Goal: Task Accomplishment & Management: Use online tool/utility

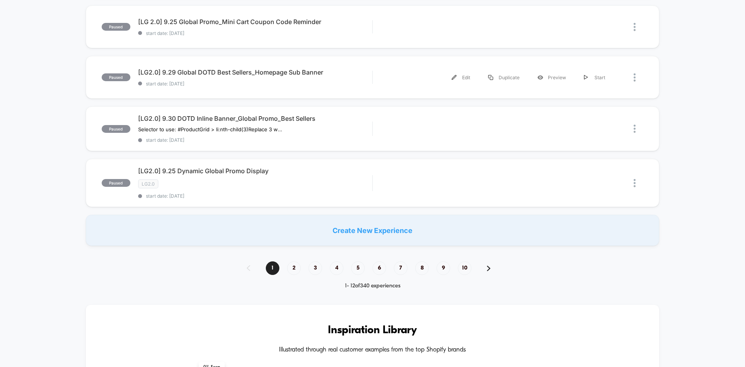
scroll to position [699, 0]
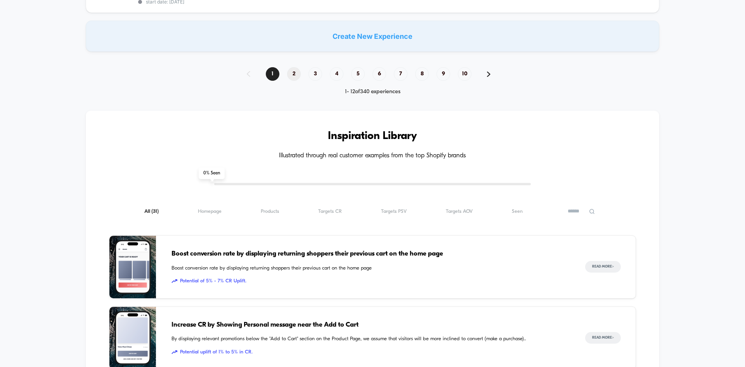
click at [299, 73] on span "2" at bounding box center [294, 74] width 14 height 14
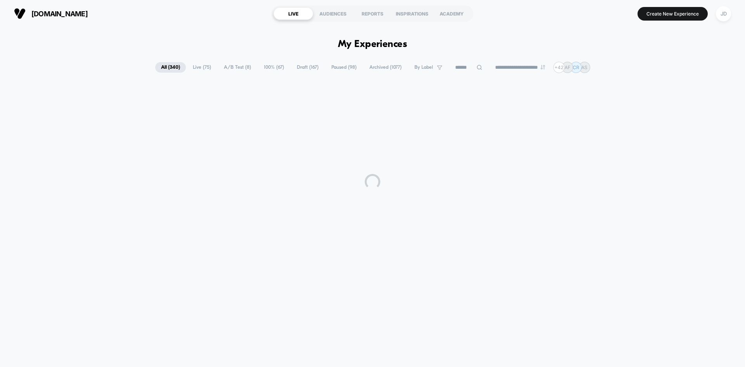
scroll to position [0, 0]
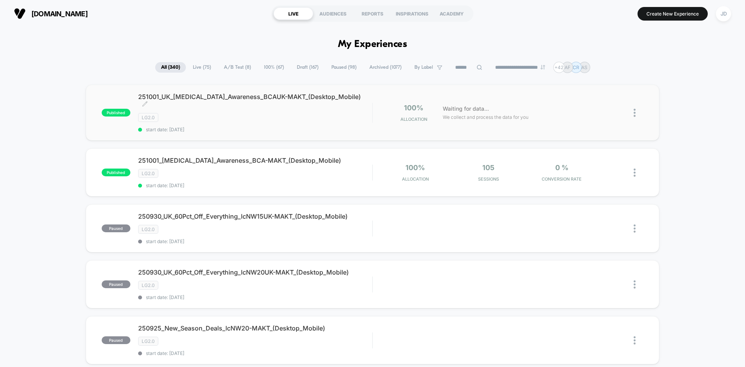
click at [303, 127] on span "start date: [DATE]" at bounding box center [255, 130] width 234 height 6
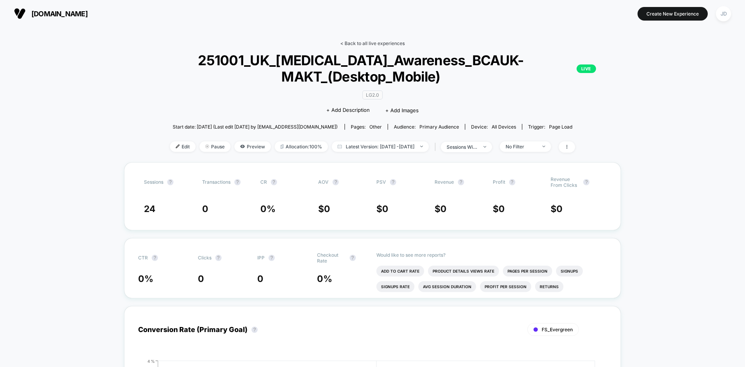
click at [382, 43] on link "< Back to all live experiences" at bounding box center [372, 43] width 64 height 6
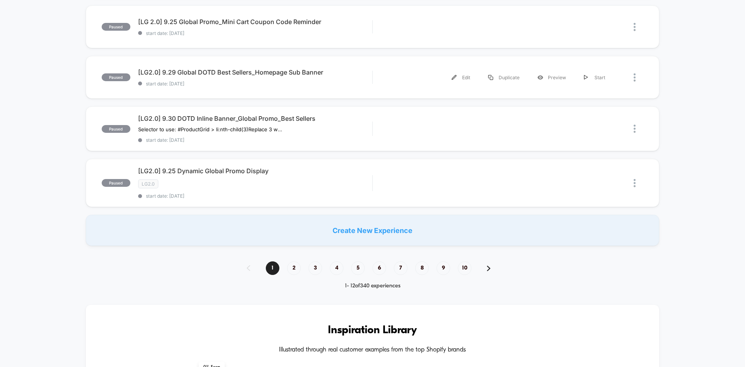
scroll to position [544, 0]
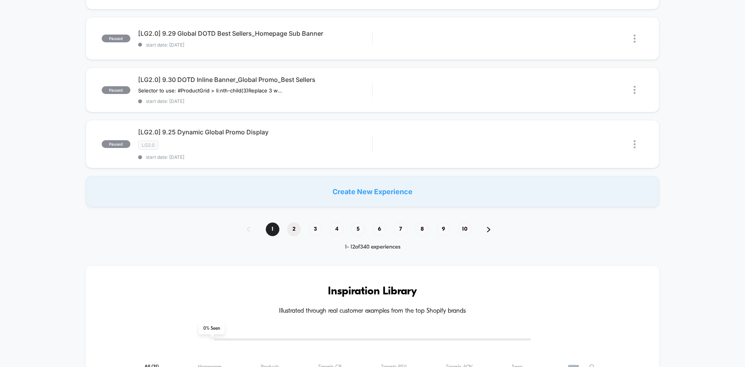
click at [295, 229] on span "2" at bounding box center [294, 229] width 14 height 14
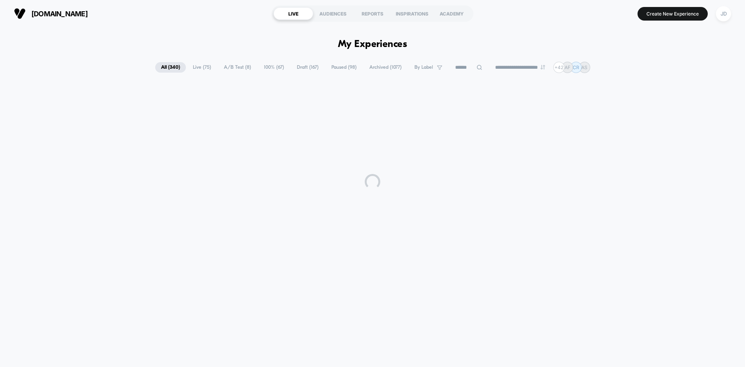
scroll to position [0, 0]
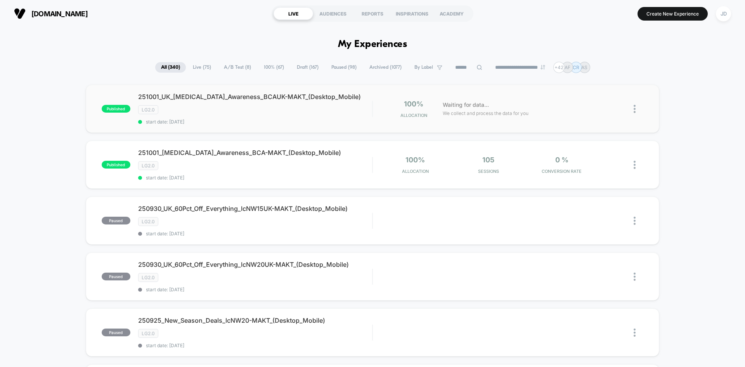
click at [635, 109] on img at bounding box center [635, 109] width 2 height 8
click at [587, 64] on div "Edit" at bounding box center [595, 64] width 70 height 17
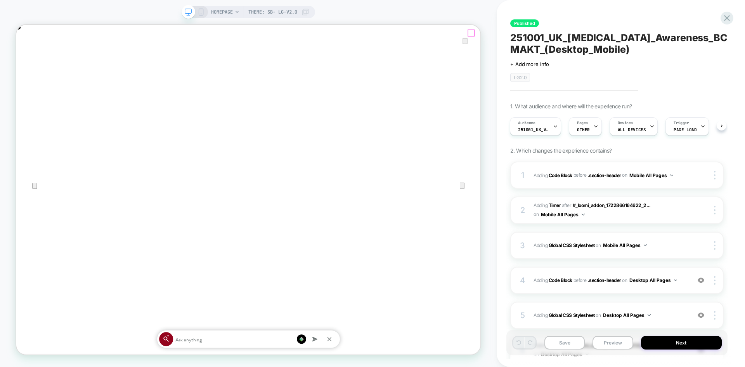
click at [29, 59] on icon "Close" at bounding box center [23, 63] width 9 height 9
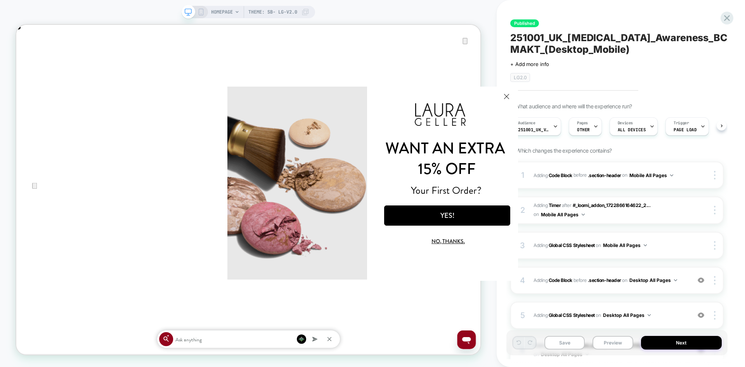
scroll to position [0, 1238]
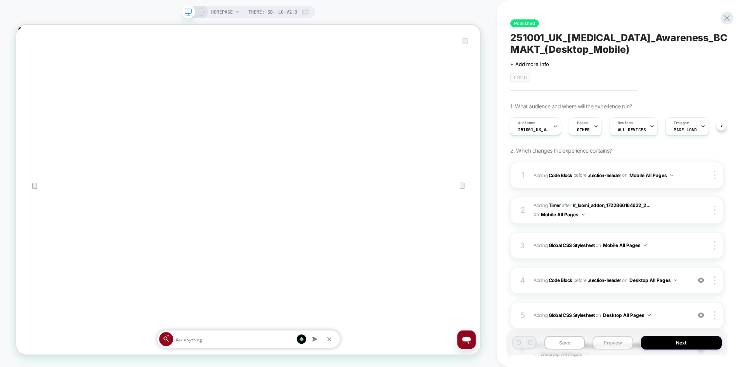
click at [610, 342] on button "Preview" at bounding box center [613, 343] width 40 height 14
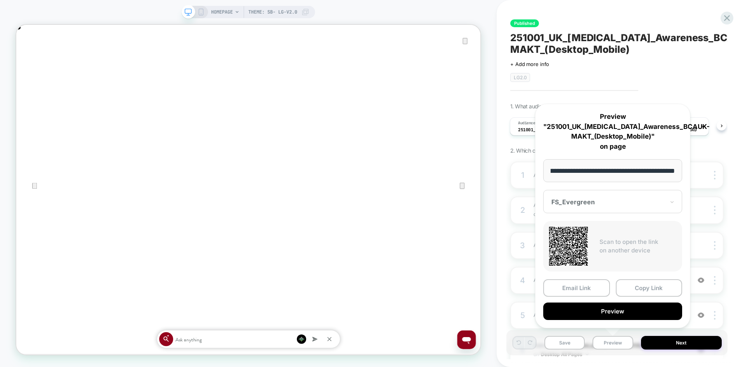
scroll to position [0, 0]
click at [739, 169] on div "Published 251001_UK_[MEDICAL_DATA]_Awareness_BCAUK-MAKT_(Desktop_Mobile) Click …" at bounding box center [621, 183] width 248 height 367
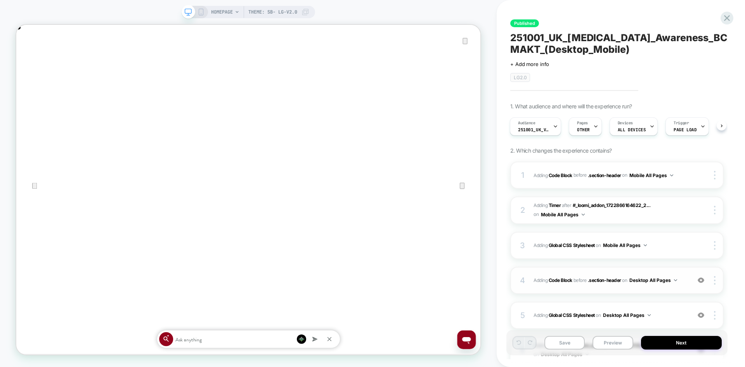
click at [682, 281] on span "Adding Code Block BEFORE .section-header .section-header on Desktop All Pages" at bounding box center [610, 280] width 153 height 10
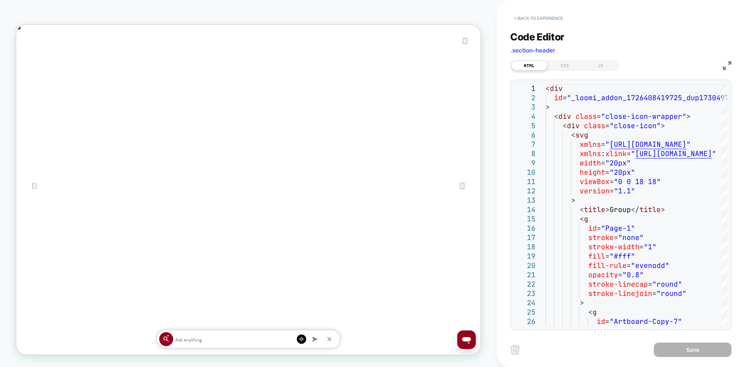
click at [530, 19] on button "< Back to experience" at bounding box center [539, 18] width 57 height 12
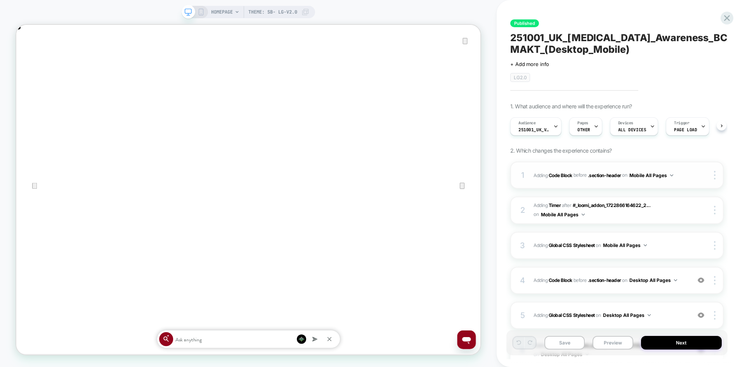
scroll to position [0, 0]
click at [726, 15] on icon at bounding box center [727, 18] width 10 height 10
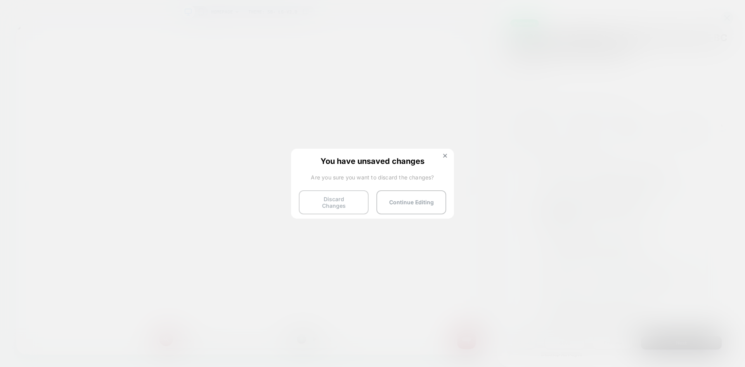
click at [365, 206] on button "Discard Changes" at bounding box center [334, 202] width 70 height 24
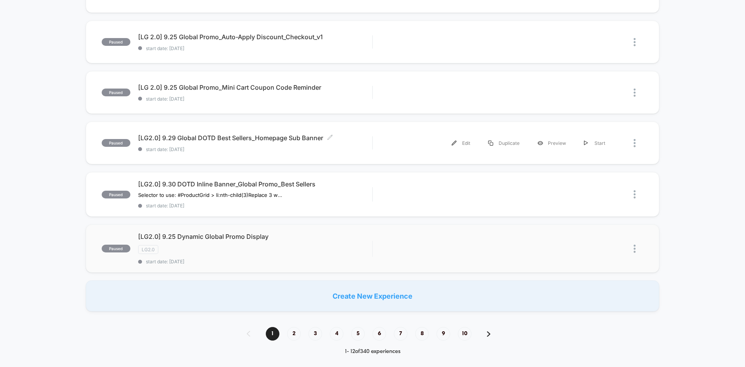
scroll to position [582, 0]
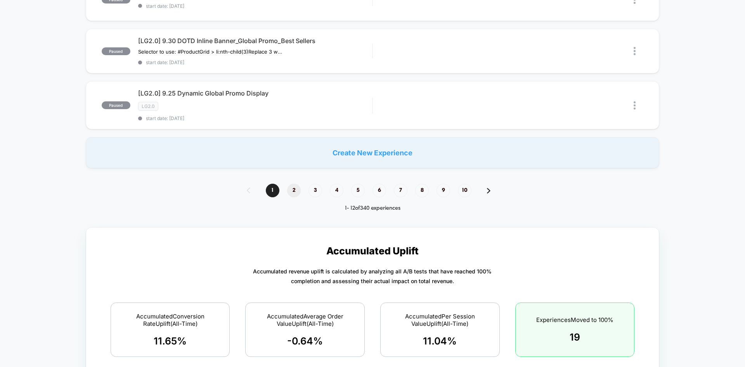
click at [296, 189] on span "2" at bounding box center [294, 191] width 14 height 14
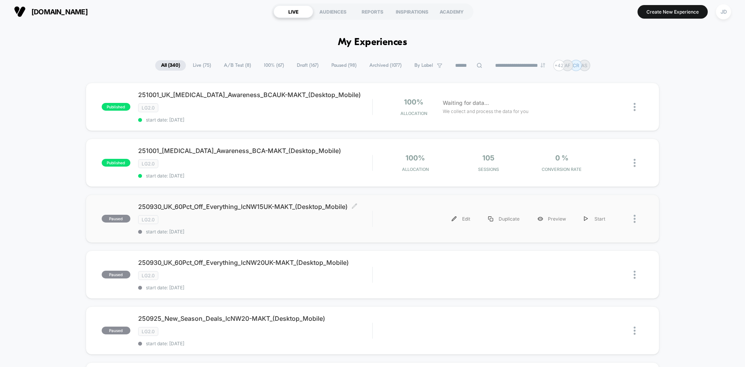
scroll to position [0, 0]
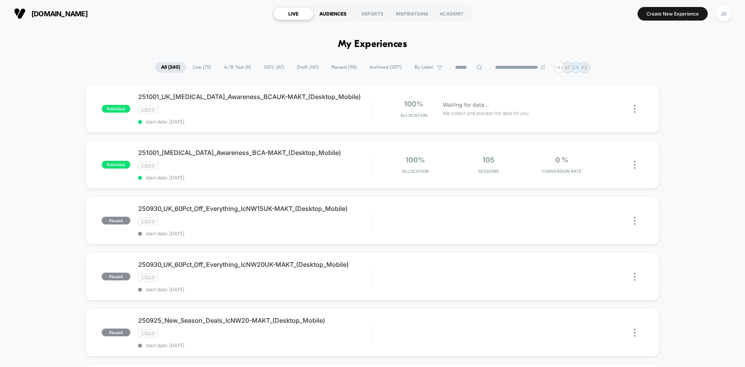
click at [328, 13] on div "AUDIENCES" at bounding box center [333, 13] width 40 height 12
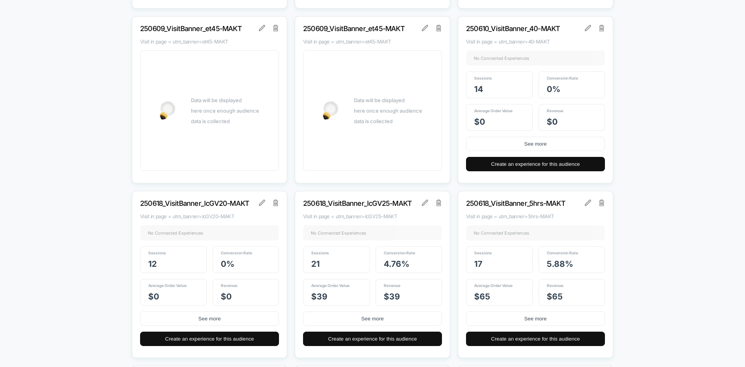
scroll to position [1436, 0]
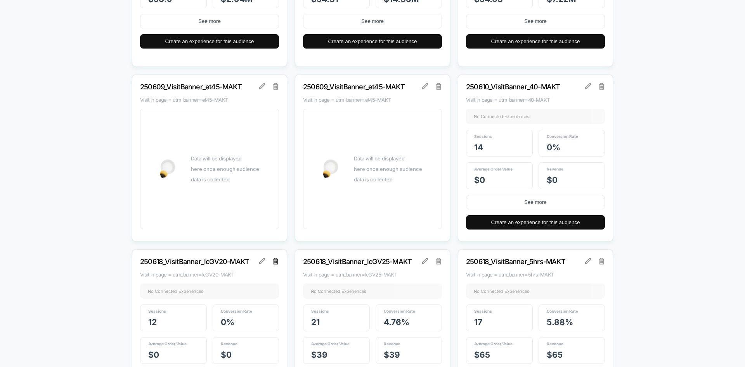
click at [276, 260] on img at bounding box center [275, 261] width 5 height 6
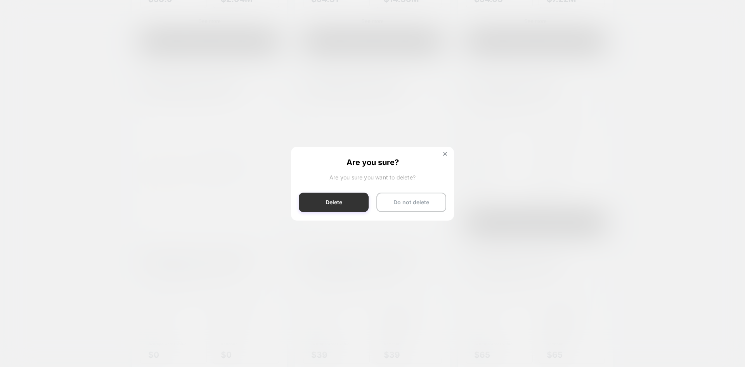
click at [340, 204] on button "Delete" at bounding box center [334, 202] width 70 height 19
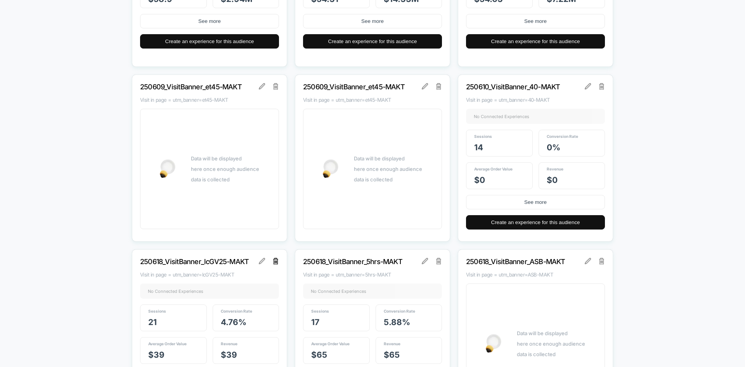
click at [276, 264] on img at bounding box center [275, 261] width 5 height 6
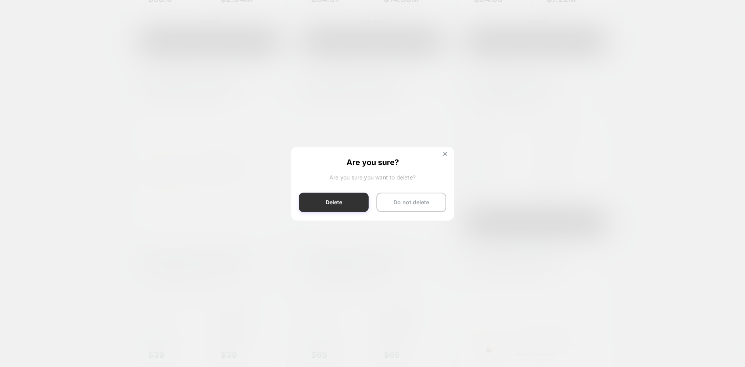
click at [343, 197] on button "Delete" at bounding box center [334, 202] width 70 height 19
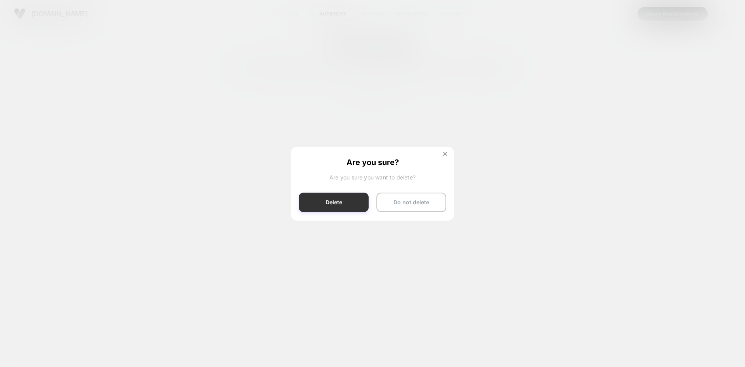
scroll to position [0, 0]
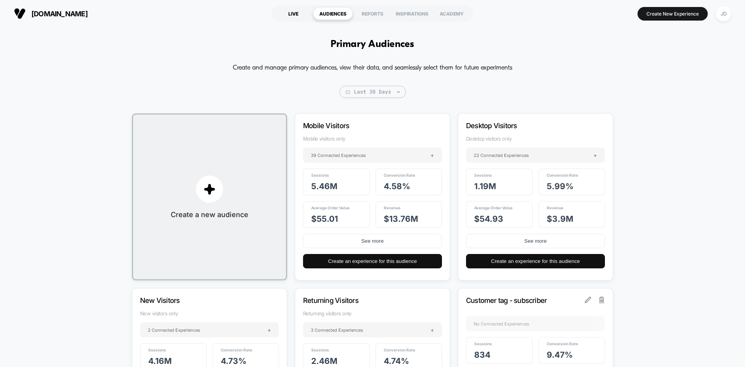
click at [294, 12] on div "LIVE" at bounding box center [294, 13] width 40 height 12
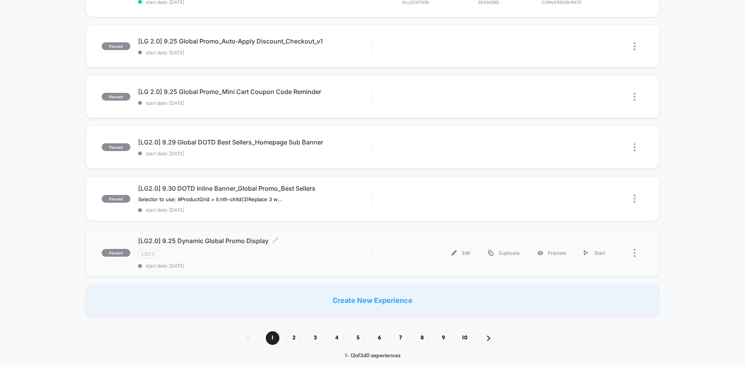
scroll to position [544, 0]
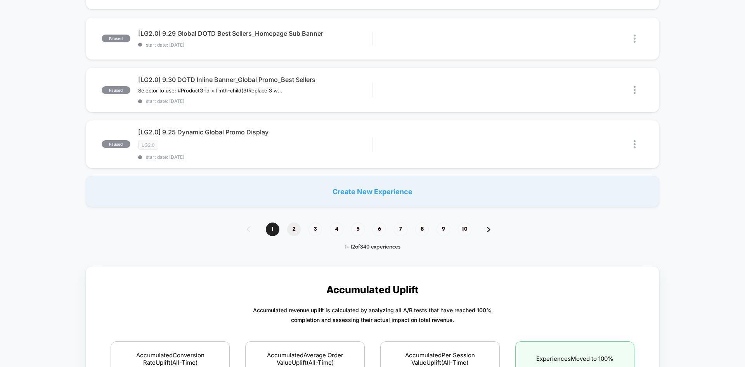
click at [292, 228] on span "2" at bounding box center [294, 229] width 14 height 14
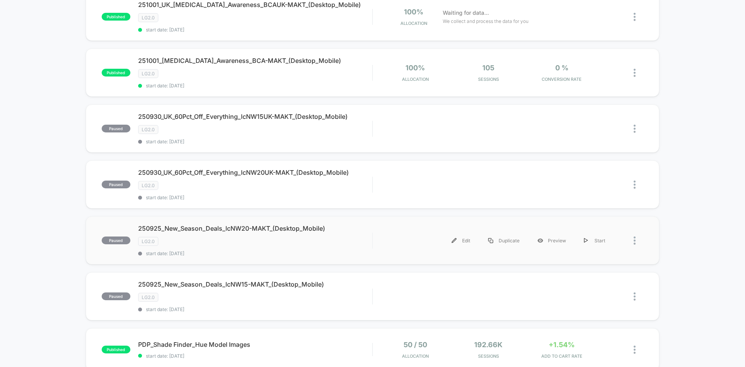
scroll to position [54, 0]
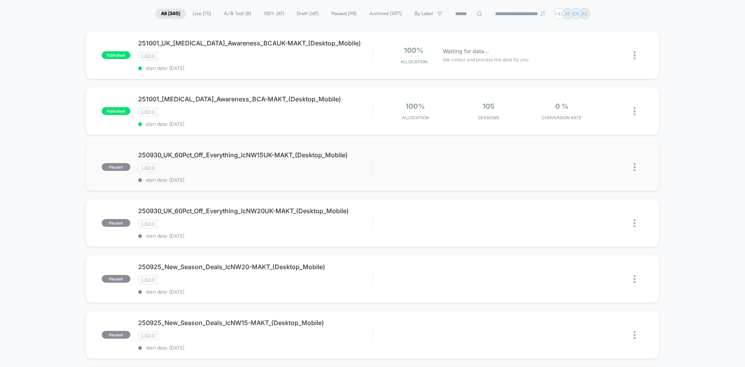
click at [635, 168] on img at bounding box center [635, 167] width 2 height 8
click at [584, 136] on div "Duplicate" at bounding box center [595, 140] width 70 height 17
